Goal: Navigation & Orientation: Find specific page/section

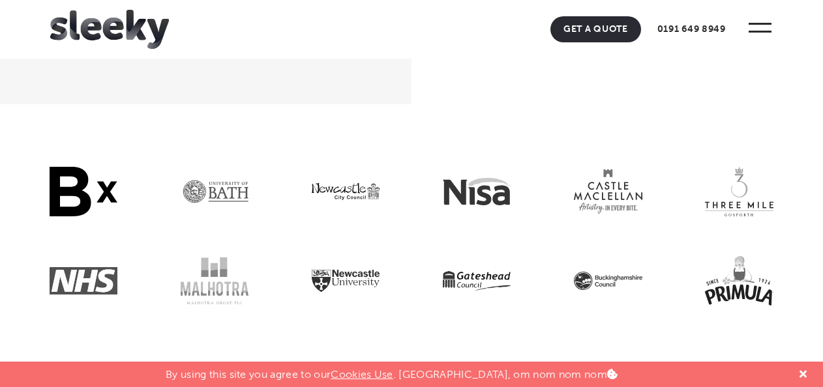
scroll to position [3614, 0]
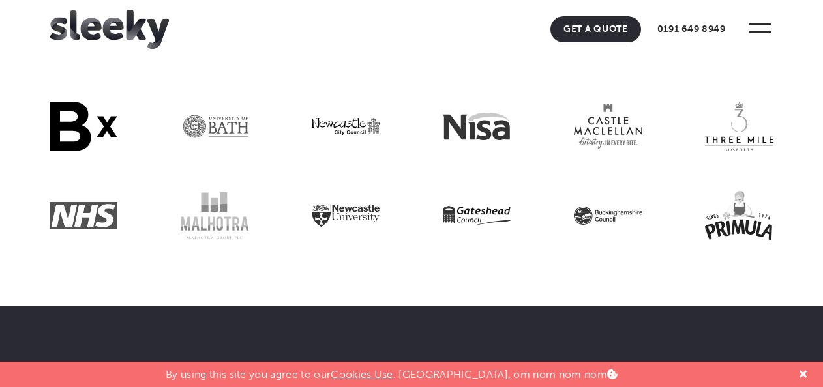
click at [801, 374] on icon at bounding box center [802, 374] width 7 height 10
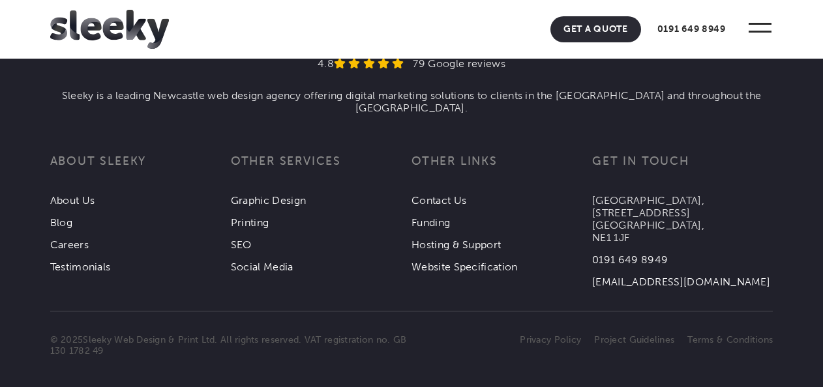
scroll to position [4689, 0]
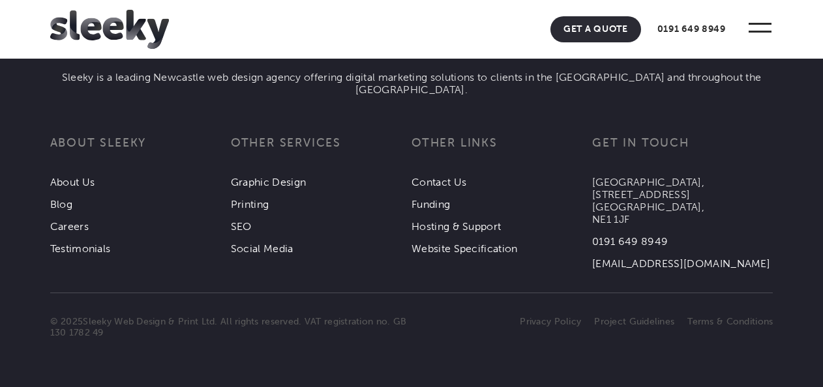
drag, startPoint x: 821, startPoint y: 370, endPoint x: 824, endPoint y: 329, distance: 40.5
drag, startPoint x: 824, startPoint y: 329, endPoint x: 804, endPoint y: 368, distance: 43.2
click at [803, 369] on footer "4.8 79 Google reviews Sleeky is a leading Newcastle web design agency offering …" at bounding box center [411, 125] width 823 height 524
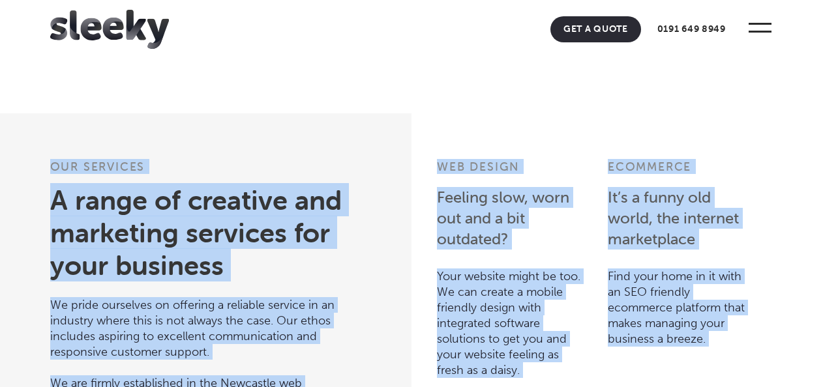
scroll to position [2991, 0]
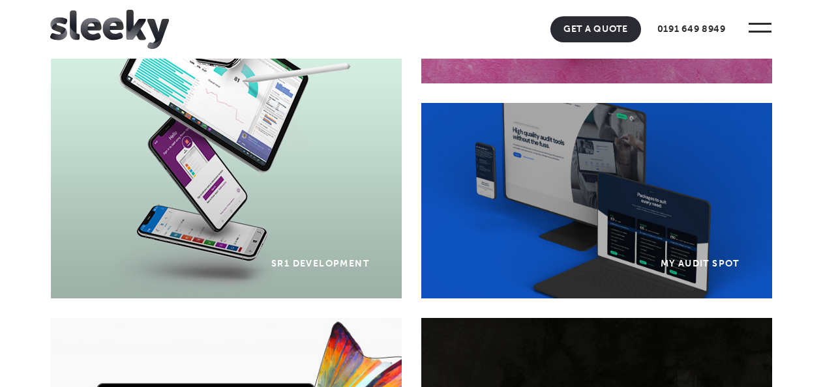
scroll to position [0, 0]
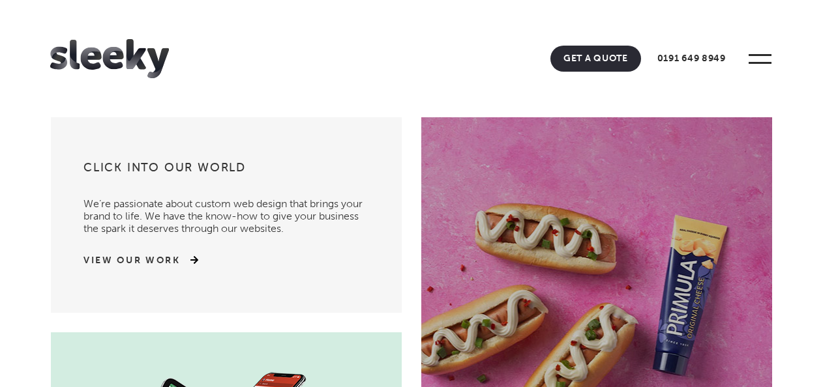
click at [756, 57] on span at bounding box center [760, 59] width 36 height 36
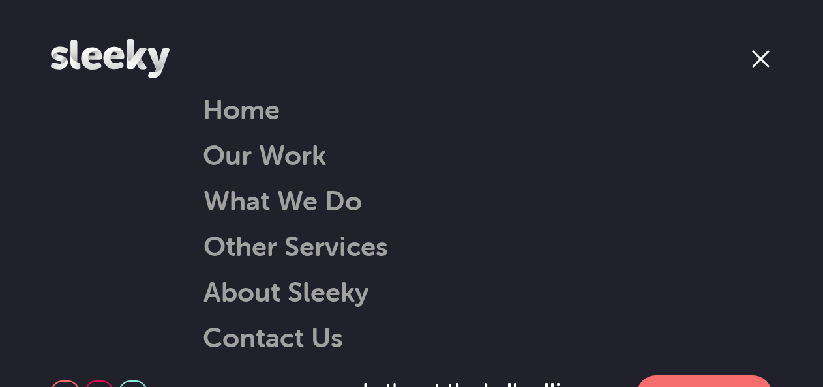
click at [299, 253] on link "Other Services" at bounding box center [279, 245] width 218 height 33
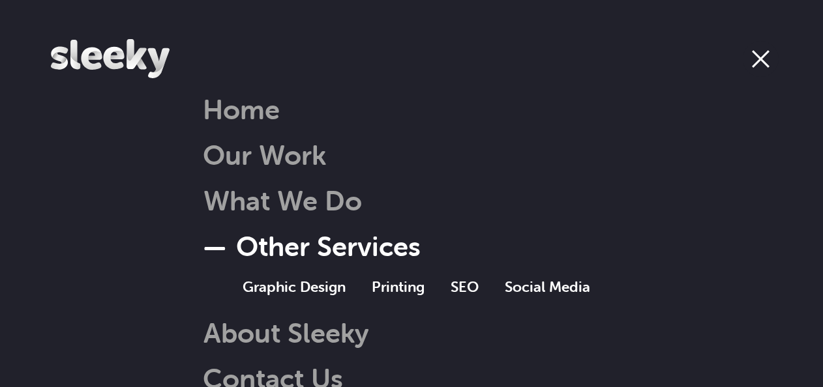
click at [554, 292] on link "Social Media" at bounding box center [547, 287] width 85 height 18
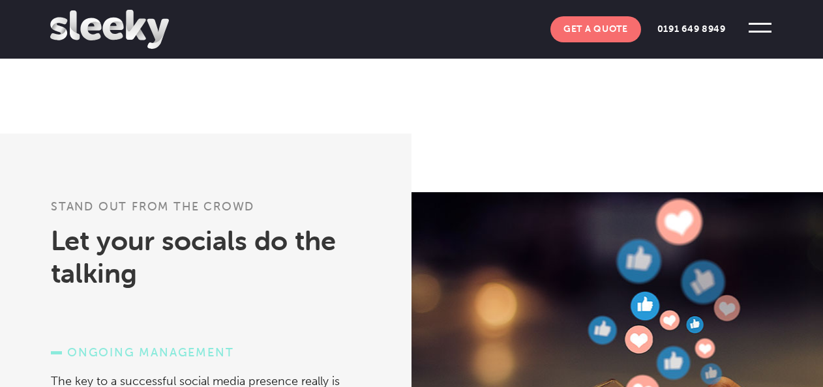
scroll to position [782, 0]
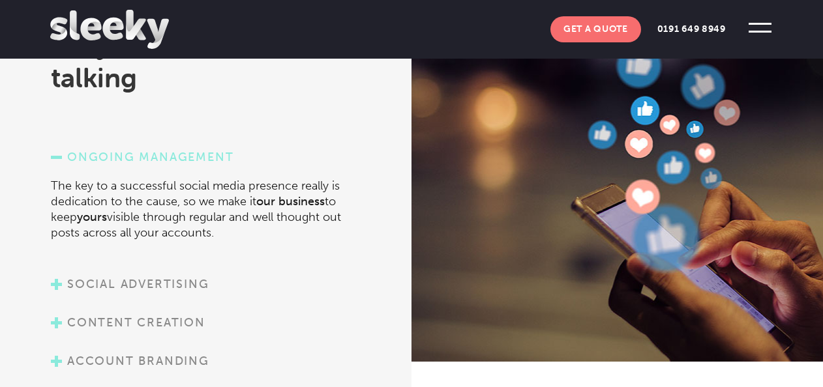
click at [51, 279] on link "Social advertising" at bounding box center [130, 284] width 158 height 14
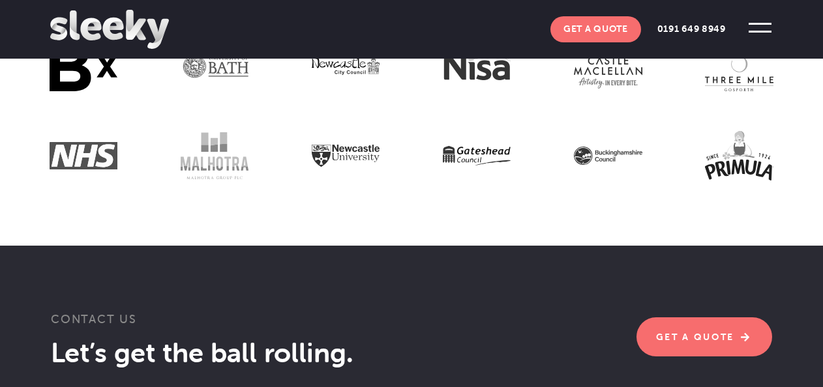
scroll to position [1891, 0]
